Goal: Information Seeking & Learning: Understand process/instructions

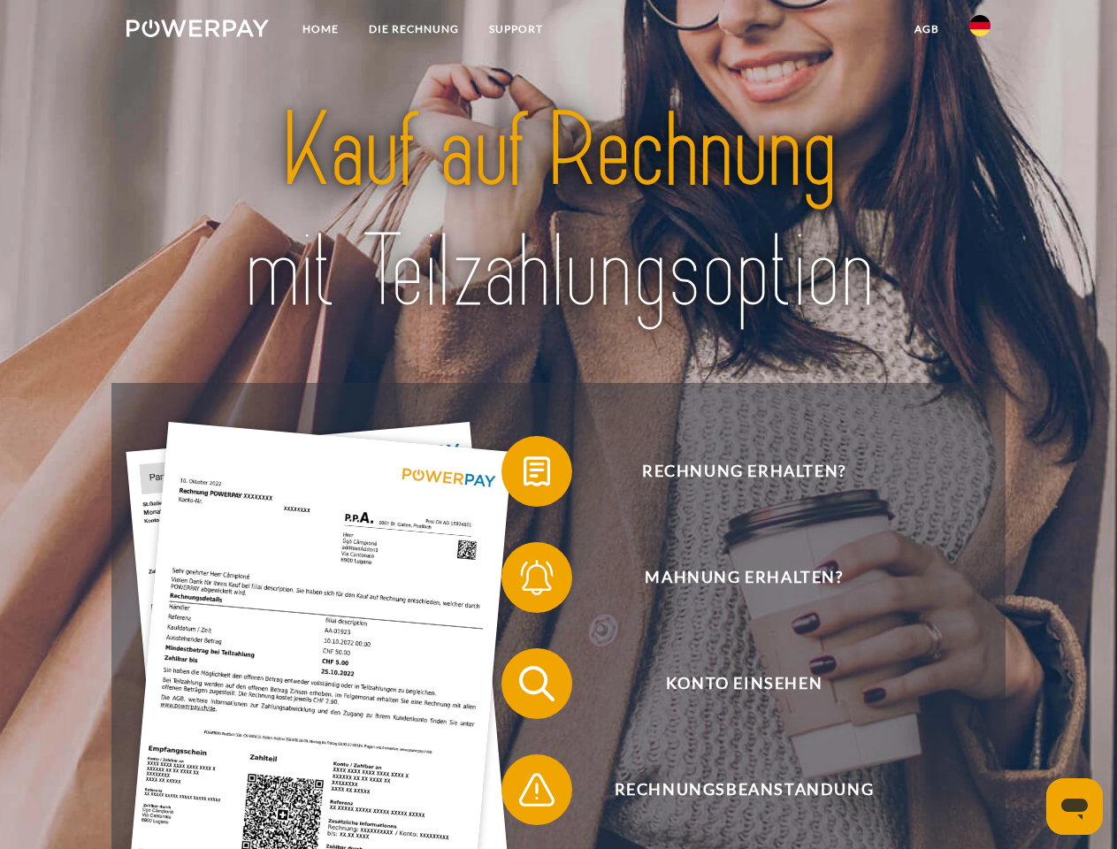
click at [197, 31] on img at bounding box center [198, 28] width 142 height 18
click at [980, 31] on img at bounding box center [980, 25] width 21 height 21
click at [926, 29] on link "agb" at bounding box center [927, 29] width 55 height 32
click at [524, 475] on span at bounding box center [510, 471] width 88 height 88
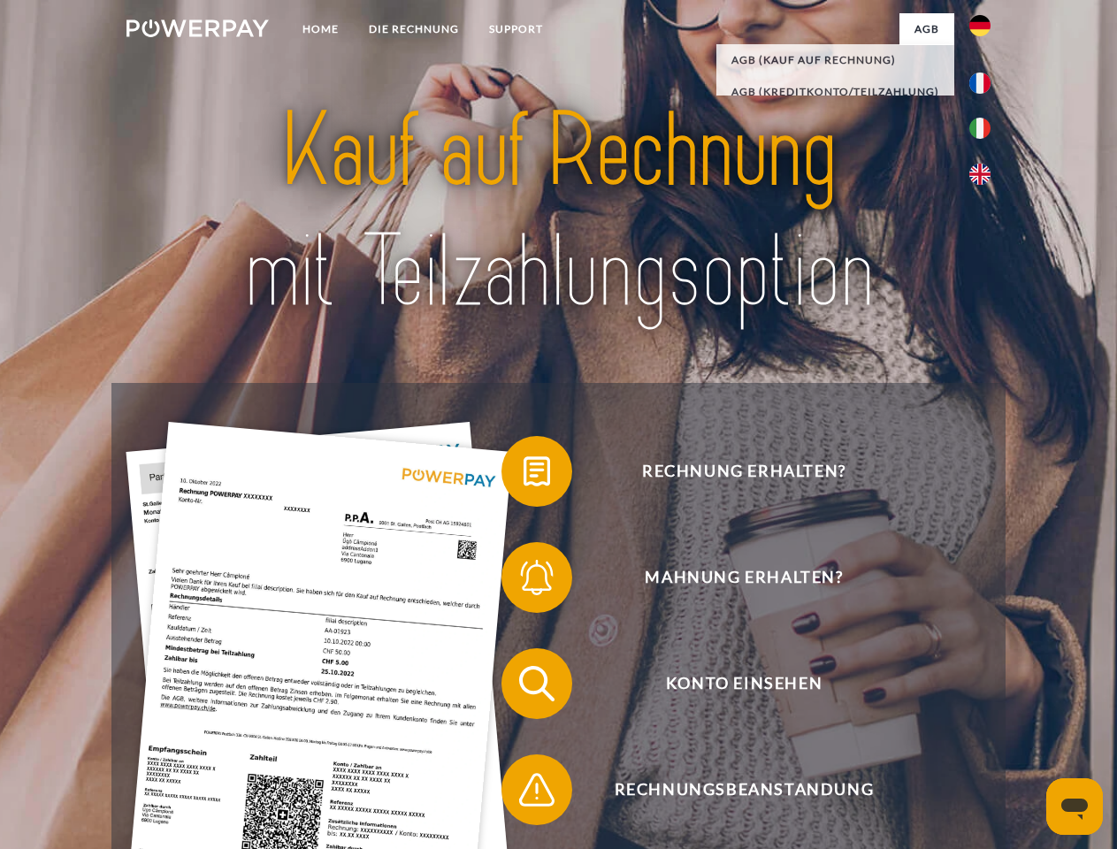
click at [524, 581] on span at bounding box center [510, 577] width 88 height 88
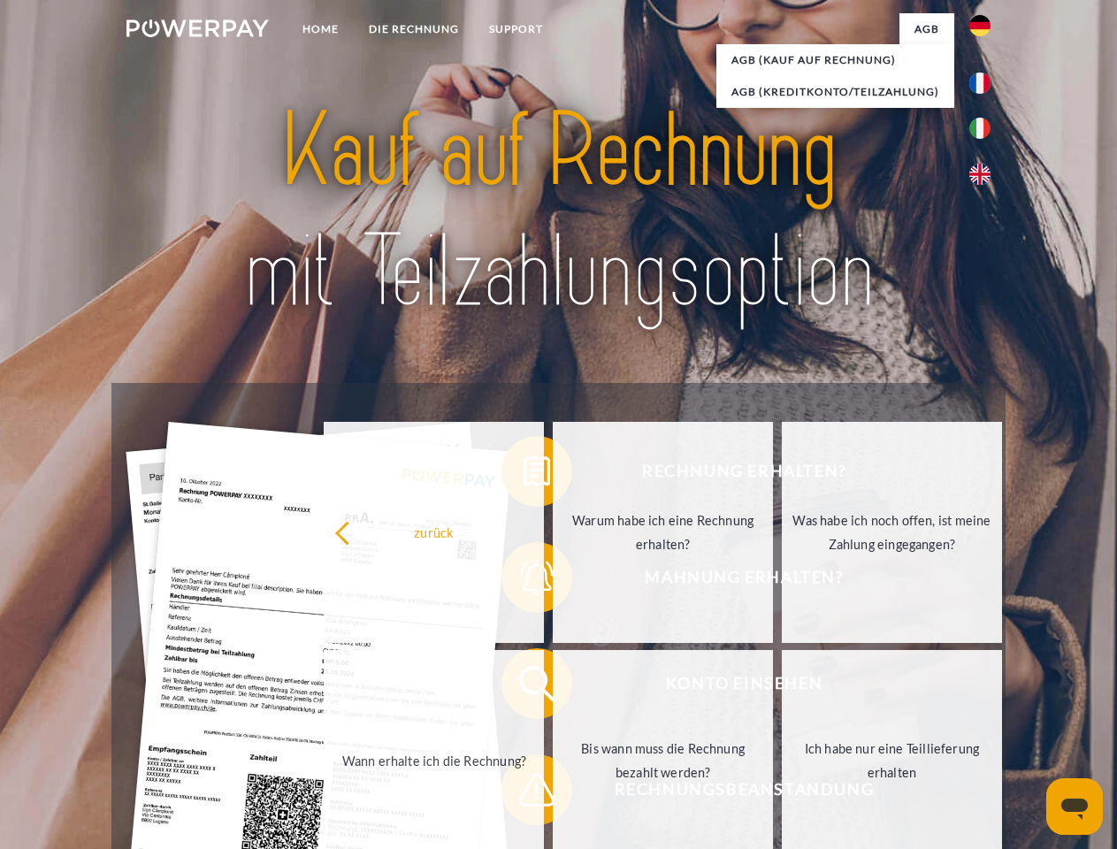
click at [553, 687] on link "Bis wann muss die Rechnung bezahlt werden?" at bounding box center [663, 760] width 220 height 221
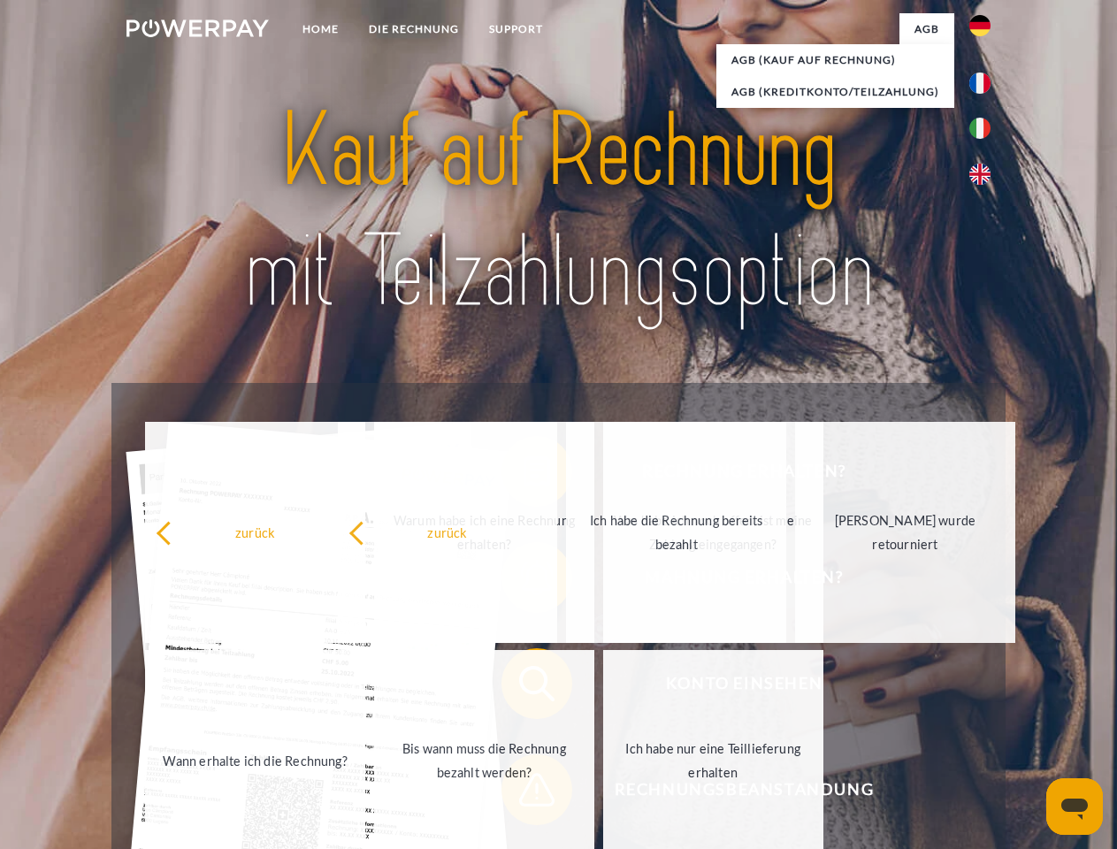
click at [524, 794] on span at bounding box center [510, 790] width 88 height 88
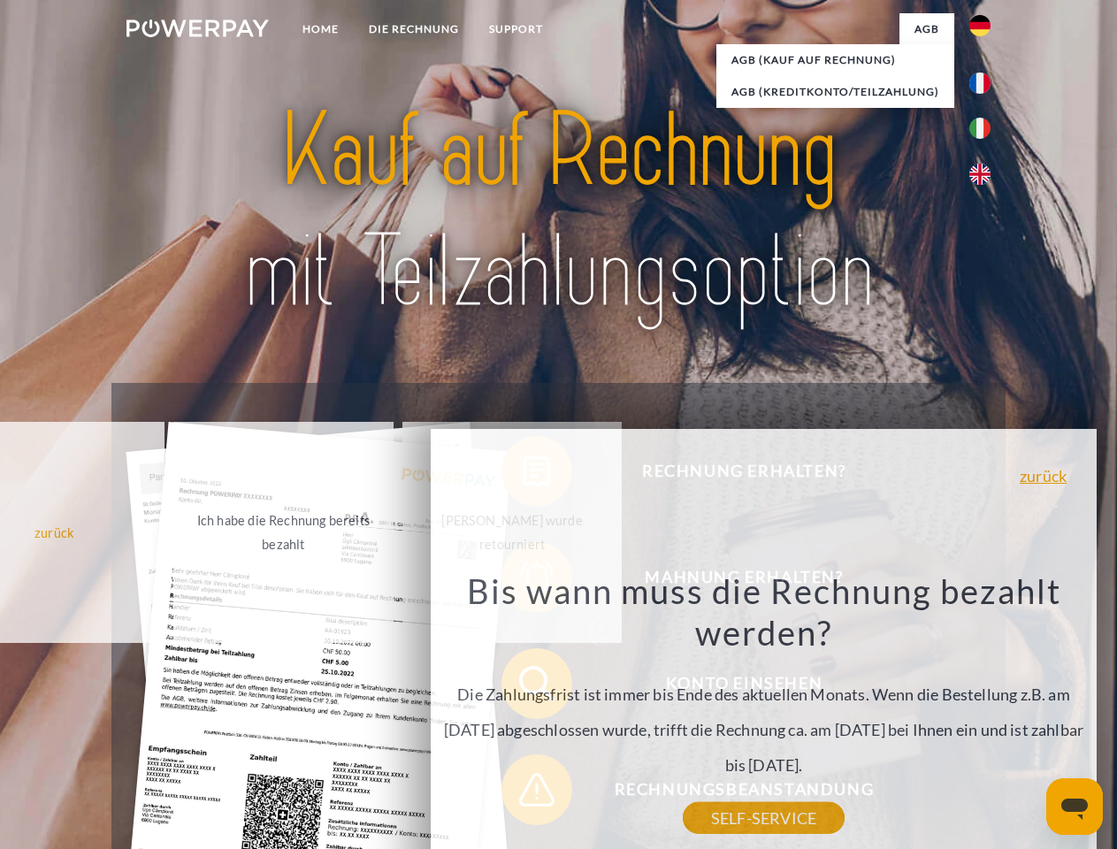
click at [1075, 807] on icon "Messaging-Fenster öffnen" at bounding box center [1075, 809] width 27 height 21
